Goal: Transaction & Acquisition: Obtain resource

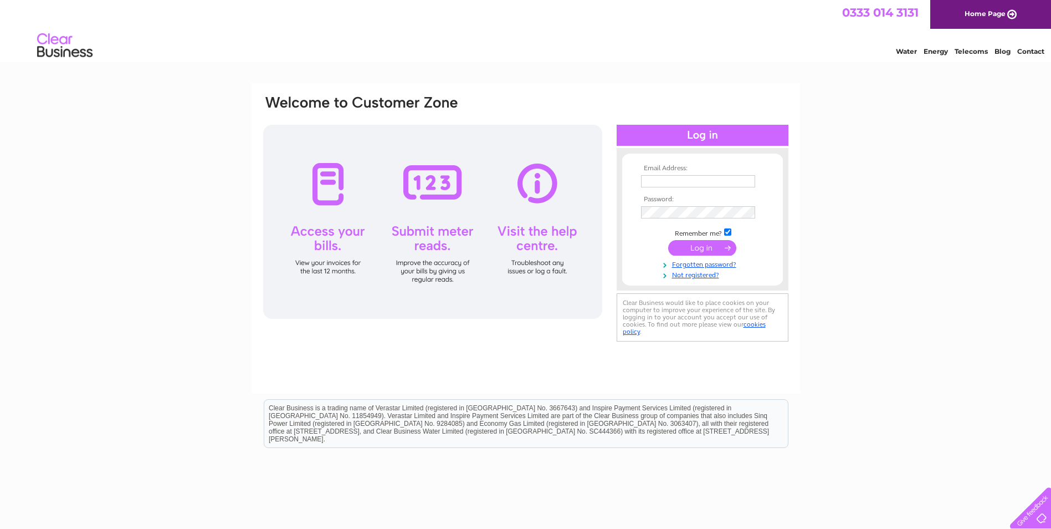
click at [647, 177] on input "text" at bounding box center [698, 181] width 114 height 12
type input "ddormer@martincurrie.com"
click at [708, 219] on td at bounding box center [702, 213] width 129 height 18
click at [668, 241] on input "submit" at bounding box center [702, 249] width 68 height 16
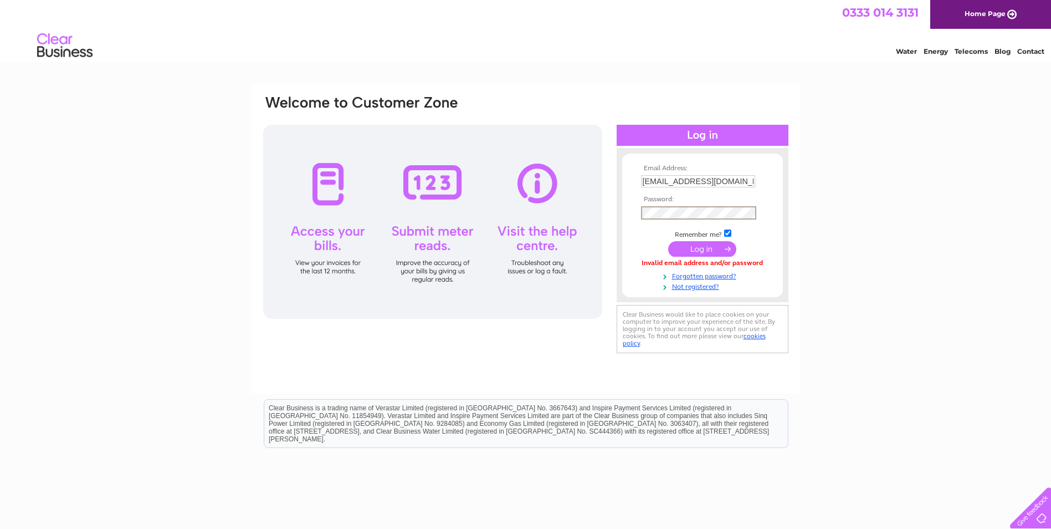
click at [668, 241] on input "submit" at bounding box center [702, 249] width 68 height 16
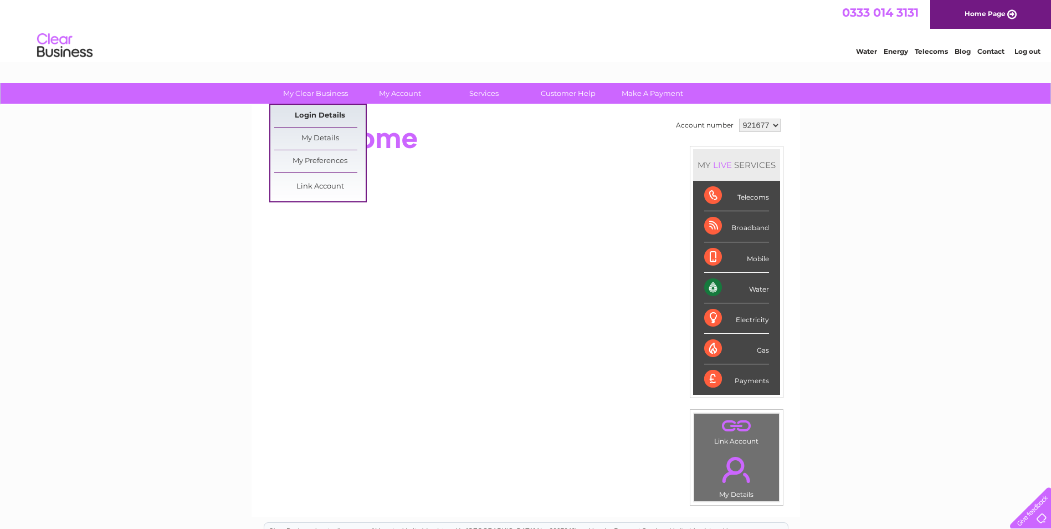
click at [317, 110] on link "Login Details" at bounding box center [319, 116] width 91 height 22
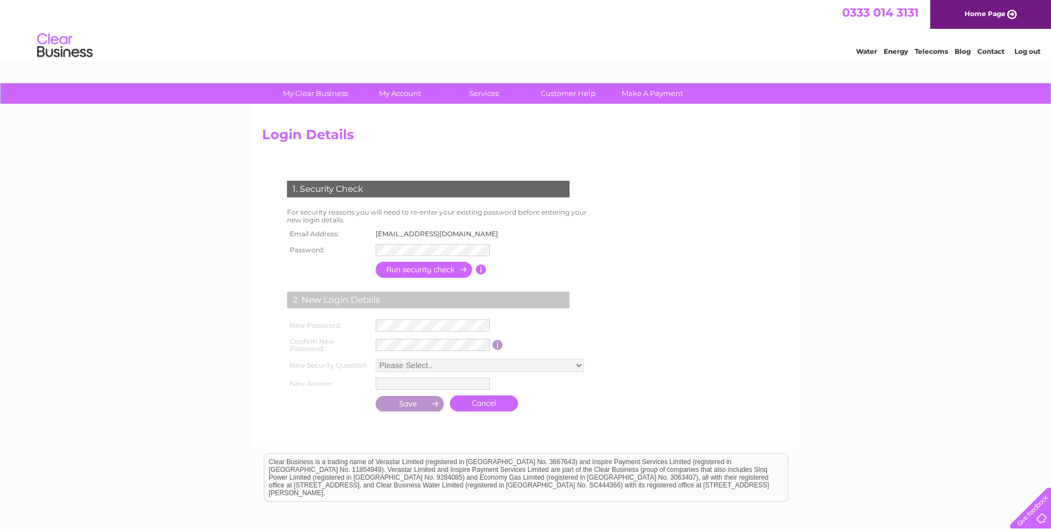
click at [483, 269] on input "button" at bounding box center [481, 269] width 11 height 10
click at [547, 227] on div "1. Security Check For security reasons you will need to re-enter your existing …" at bounding box center [430, 292] width 337 height 244
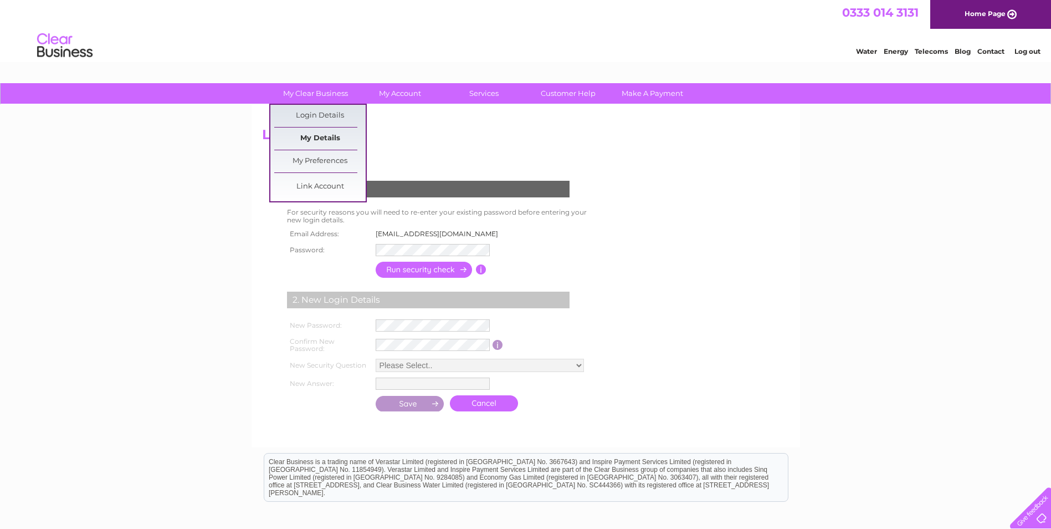
click at [321, 142] on link "My Details" at bounding box center [319, 138] width 91 height 22
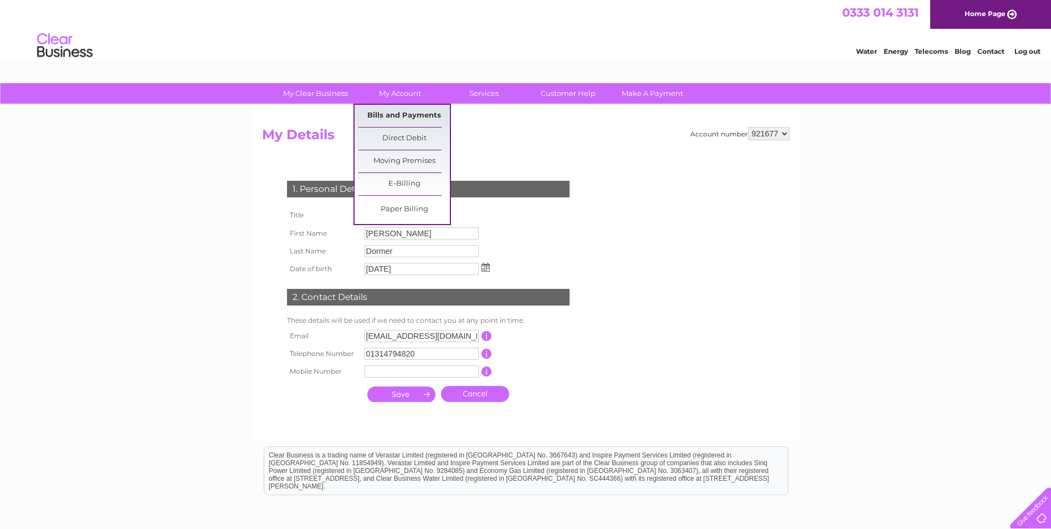
click at [401, 120] on link "Bills and Payments" at bounding box center [404, 116] width 91 height 22
click at [400, 116] on link "Bills and Payments" at bounding box center [404, 116] width 91 height 22
click at [412, 115] on link "Bills and Payments" at bounding box center [404, 116] width 91 height 22
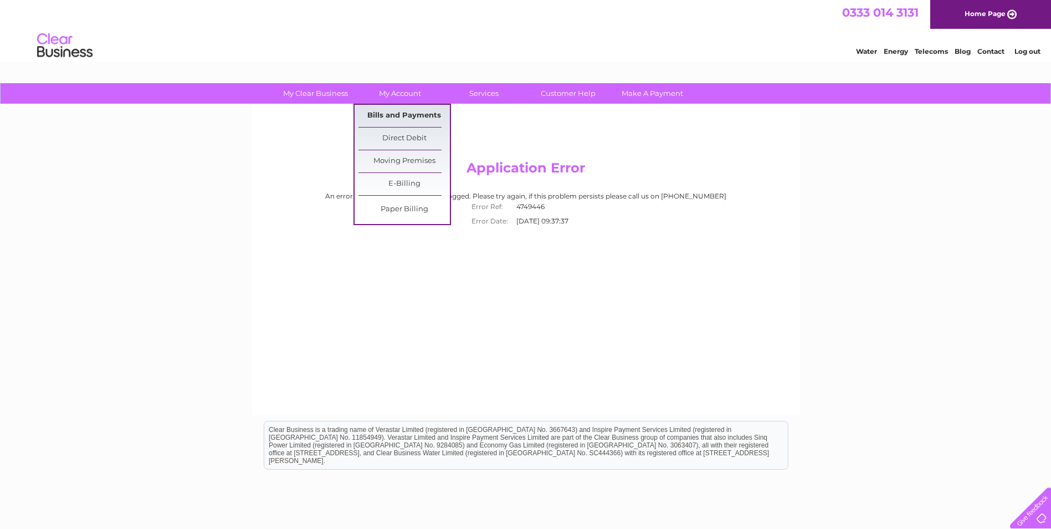
click at [411, 115] on link "Bills and Payments" at bounding box center [404, 116] width 91 height 22
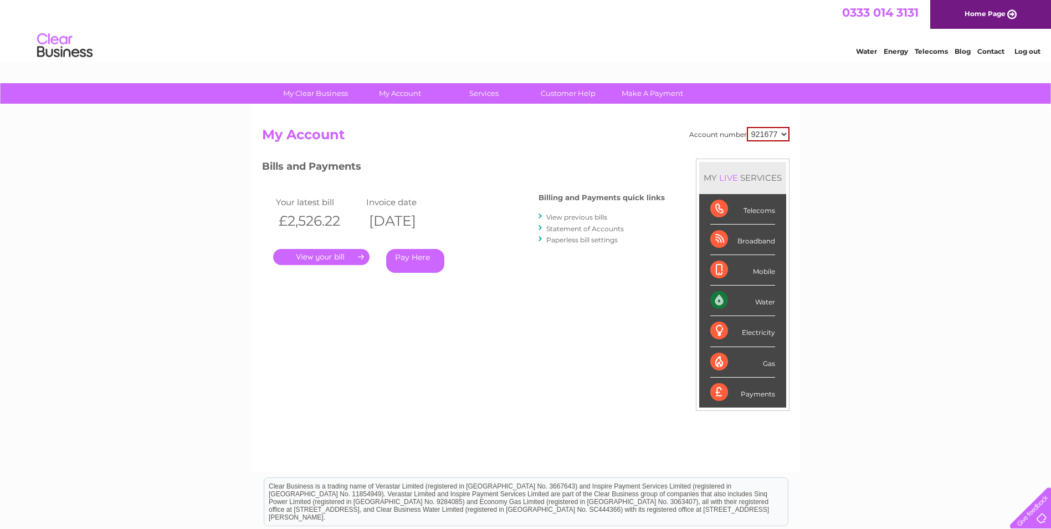
click at [329, 258] on link "." at bounding box center [321, 257] width 96 height 16
click at [778, 132] on select "921677" at bounding box center [768, 134] width 43 height 14
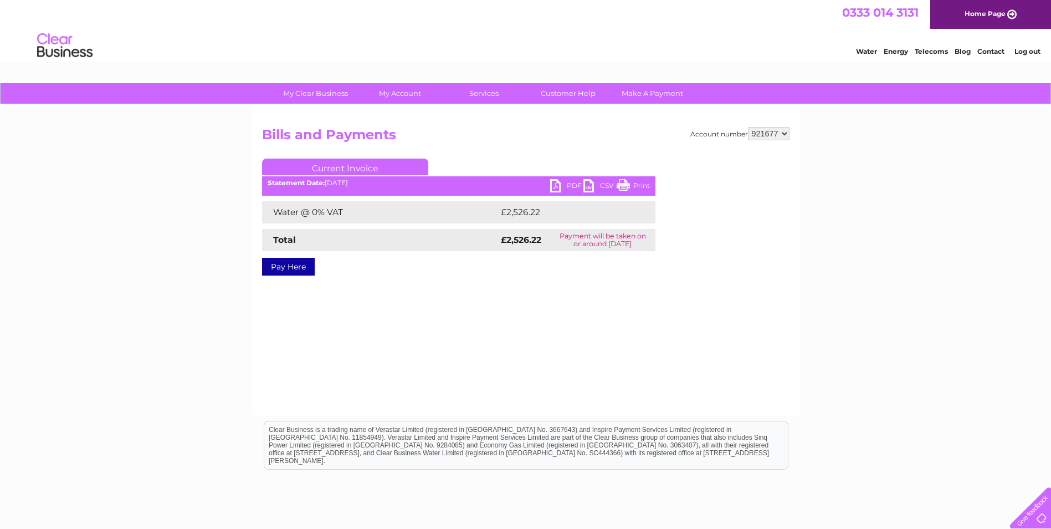
click at [553, 185] on link "PDF" at bounding box center [566, 187] width 33 height 16
